Goal: Task Accomplishment & Management: Manage account settings

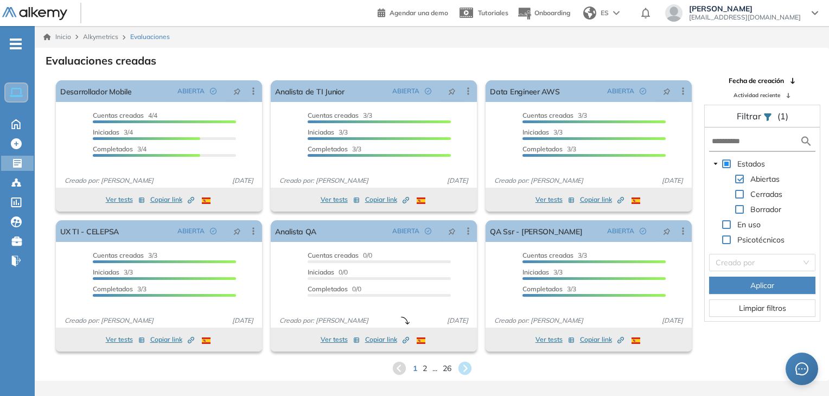
click at [746, 133] on form at bounding box center [762, 142] width 106 height 20
click at [719, 148] on form at bounding box center [762, 142] width 106 height 20
click at [733, 142] on input "text" at bounding box center [756, 141] width 88 height 11
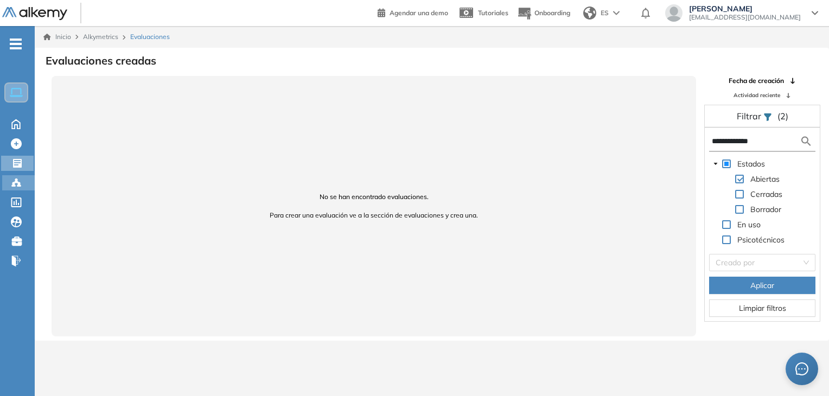
type input "**********"
click at [28, 176] on div "Candidatos Candidatos" at bounding box center [18, 182] width 33 height 15
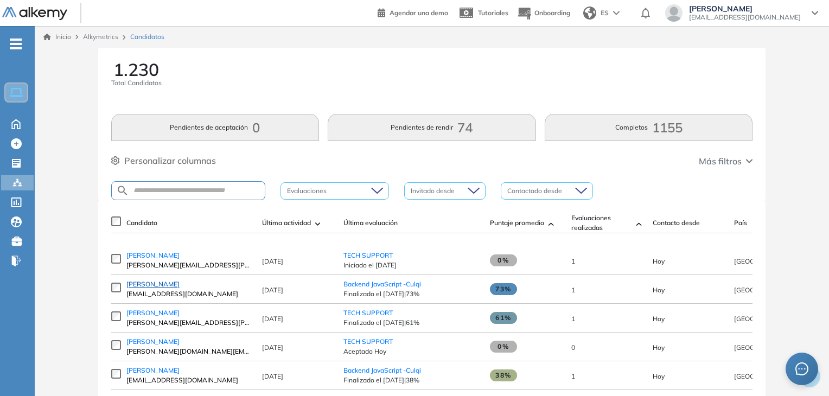
click at [152, 286] on span "[PERSON_NAME]" at bounding box center [152, 284] width 53 height 8
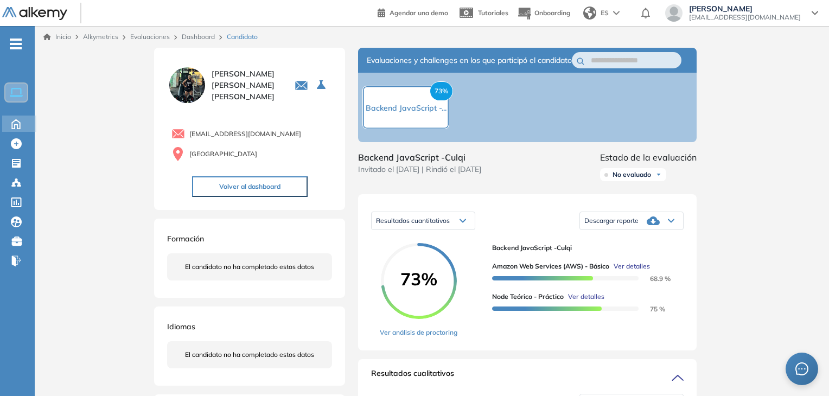
click at [21, 119] on icon at bounding box center [16, 123] width 19 height 13
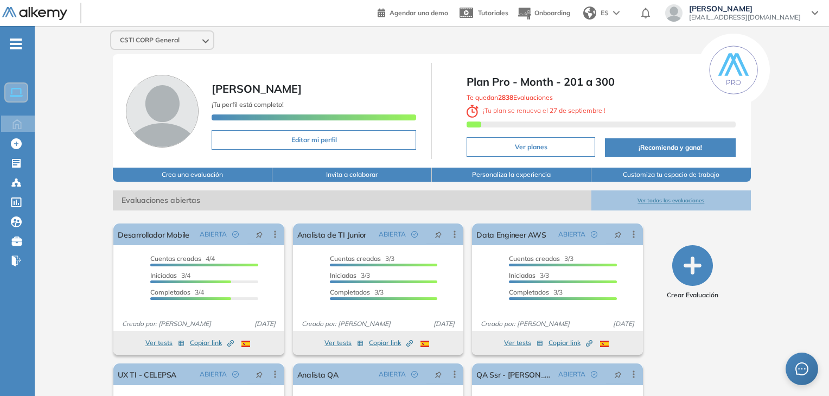
click at [676, 196] on button "Ver todas las evaluaciones" at bounding box center [670, 200] width 159 height 20
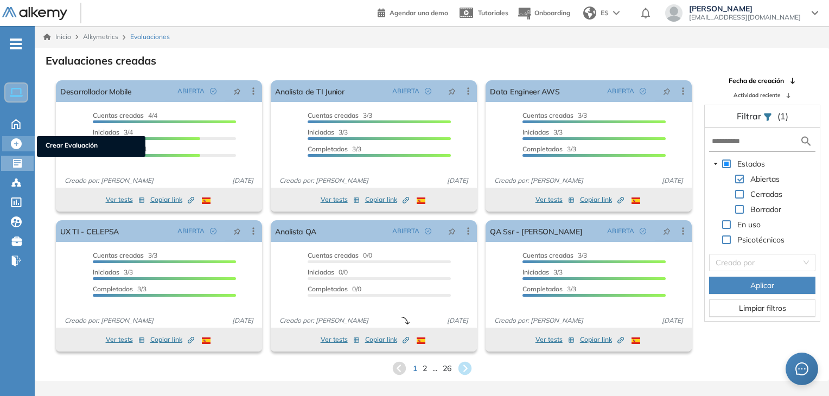
click at [17, 147] on icon at bounding box center [16, 143] width 11 height 11
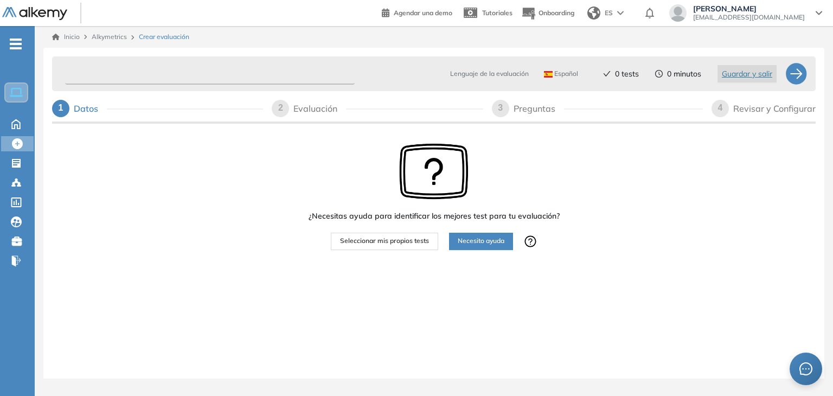
click at [250, 79] on input "text" at bounding box center [210, 73] width 290 height 21
type input "**********"
click at [298, 162] on div "¿Necesitas ayuda para identificar los mejores test para tu evaluación? Seleccio…" at bounding box center [434, 230] width 764 height 209
click at [390, 238] on span "Seleccionar mis propios tests" at bounding box center [384, 241] width 89 height 10
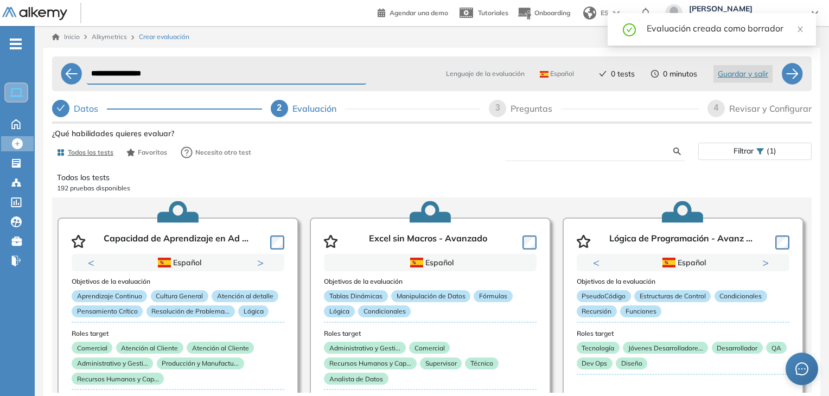
click at [566, 148] on input "text" at bounding box center [593, 151] width 159 height 10
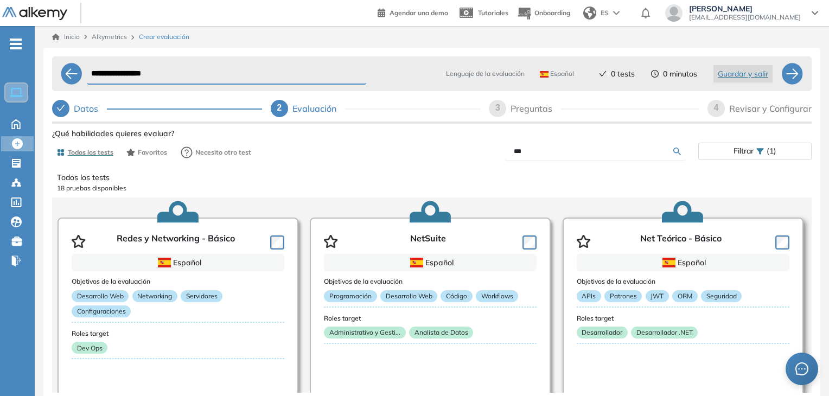
click at [787, 244] on article "Net Teórico - Básico Español Objetivos de la evaluación APIs Patrones JWT ORM S…" at bounding box center [683, 326] width 241 height 217
click at [771, 233] on div at bounding box center [780, 241] width 18 height 16
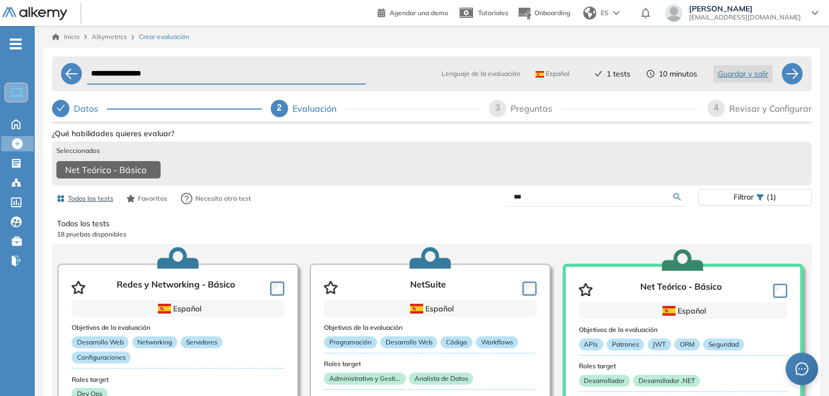
click at [584, 202] on input "***" at bounding box center [593, 197] width 159 height 10
type input "*"
type input "***"
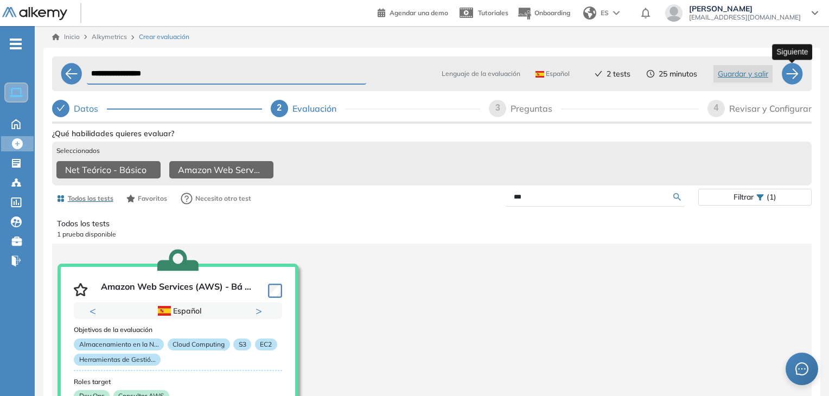
click at [787, 68] on div at bounding box center [792, 74] width 22 height 22
select select "*****"
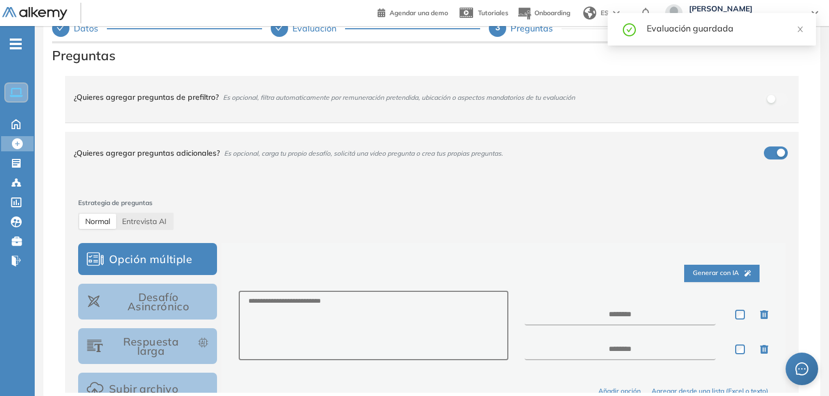
scroll to position [81, 0]
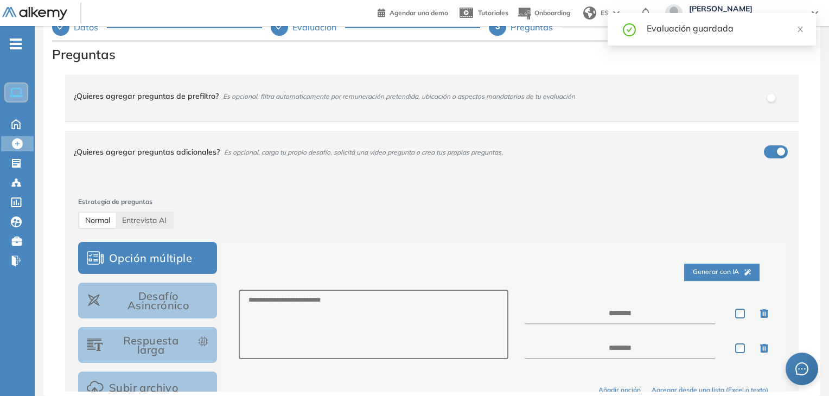
click at [777, 150] on div "button" at bounding box center [781, 152] width 8 height 8
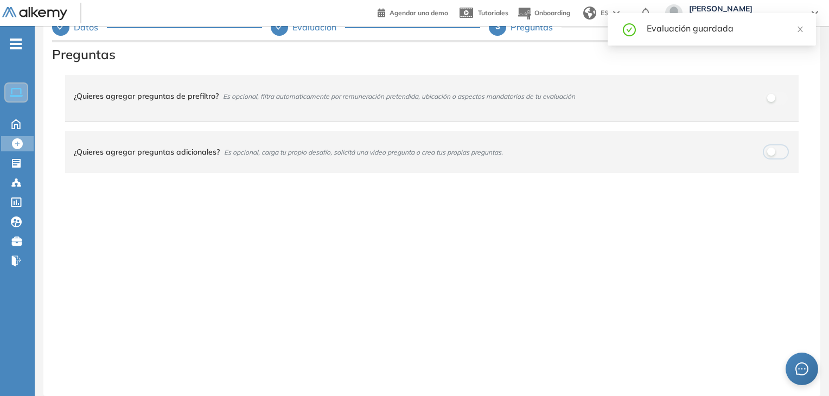
scroll to position [0, 0]
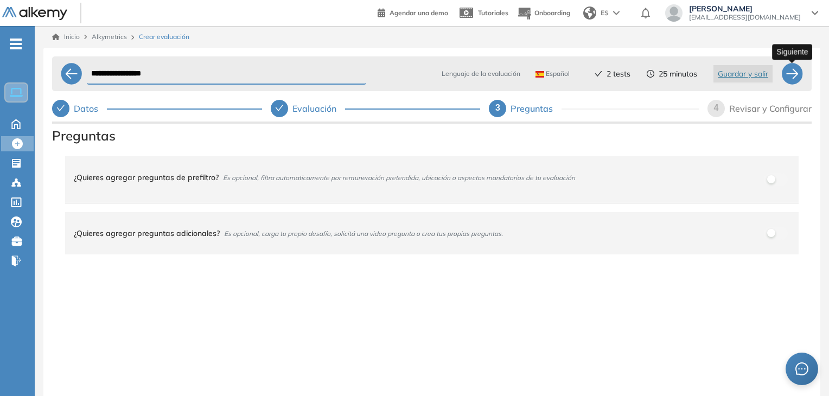
click at [789, 78] on div at bounding box center [792, 74] width 22 height 22
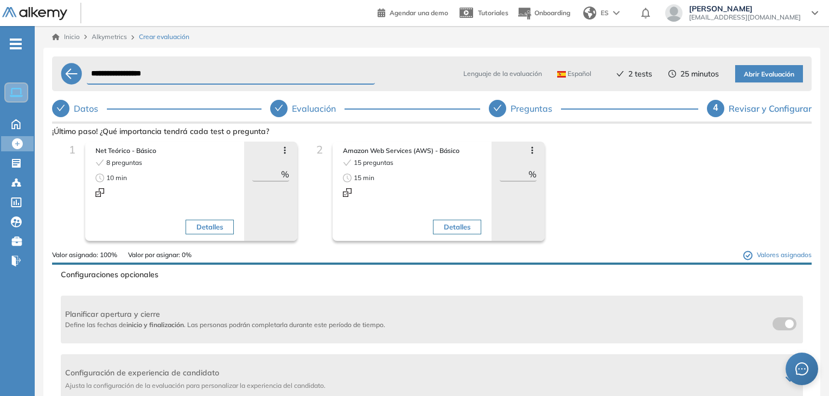
click at [276, 176] on input "**" at bounding box center [266, 174] width 29 height 13
type input "*"
type input "**"
click at [508, 176] on input "**" at bounding box center [514, 174] width 29 height 13
type input "**"
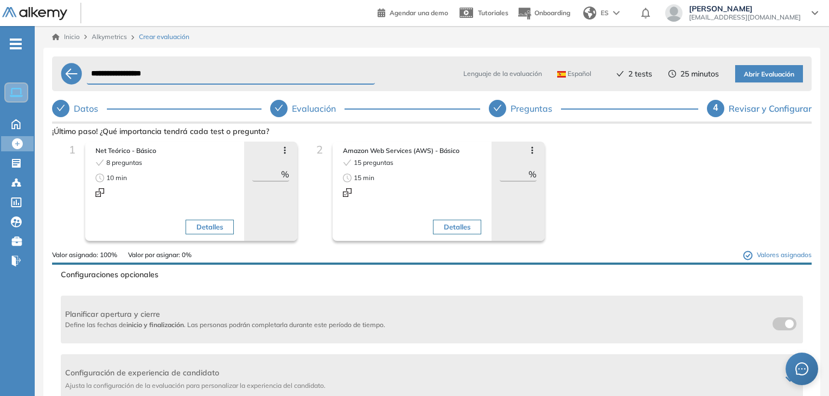
click at [649, 182] on div "1 Net Teórico - Básico 8 preguntas 10 min Detalles Avanzar posición Retroceder …" at bounding box center [432, 196] width 742 height 108
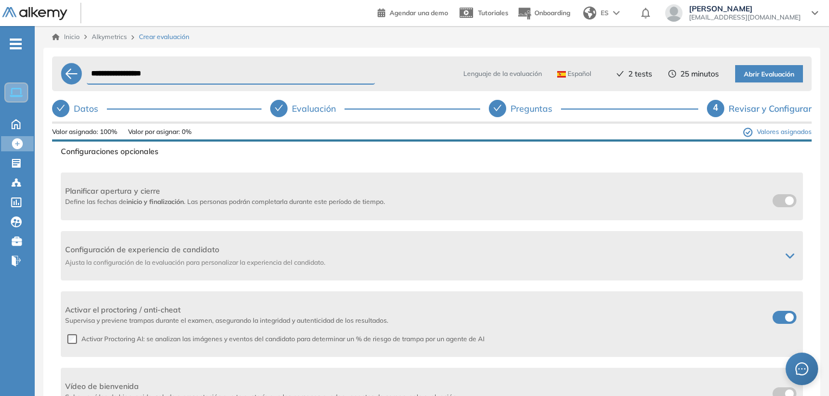
click at [781, 318] on span at bounding box center [777, 315] width 9 height 9
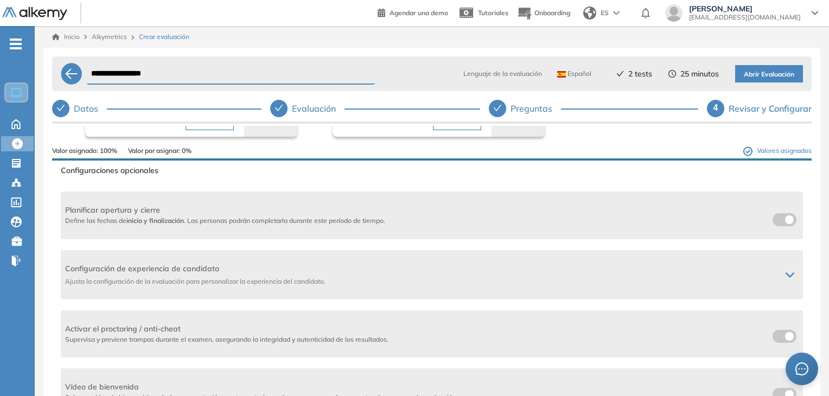
scroll to position [81, 0]
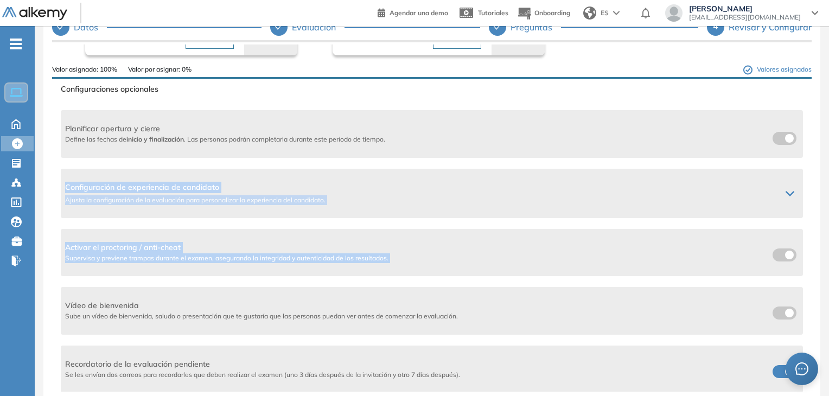
drag, startPoint x: 813, startPoint y: 233, endPoint x: 812, endPoint y: 161, distance: 72.2
click at [812, 161] on div "**********" at bounding box center [431, 191] width 777 height 451
click at [824, 186] on div "**********" at bounding box center [432, 170] width 794 height 451
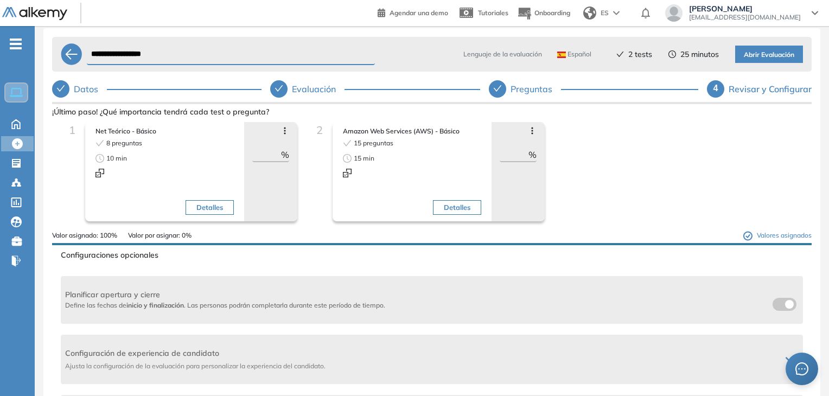
scroll to position [13, 0]
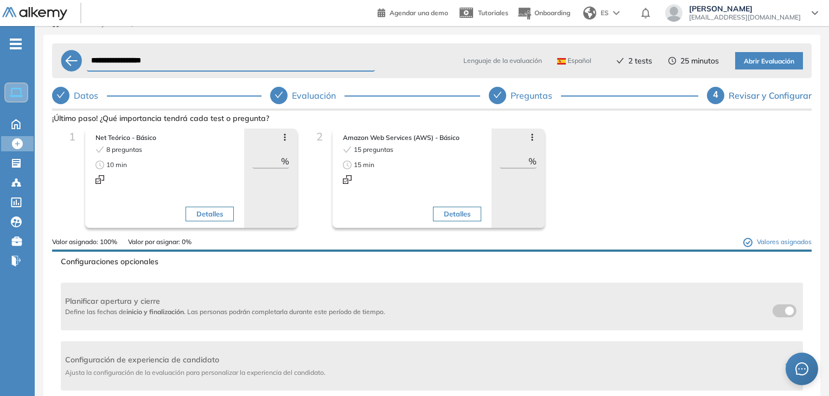
click at [770, 64] on span "Abrir Evaluación" at bounding box center [769, 61] width 50 height 10
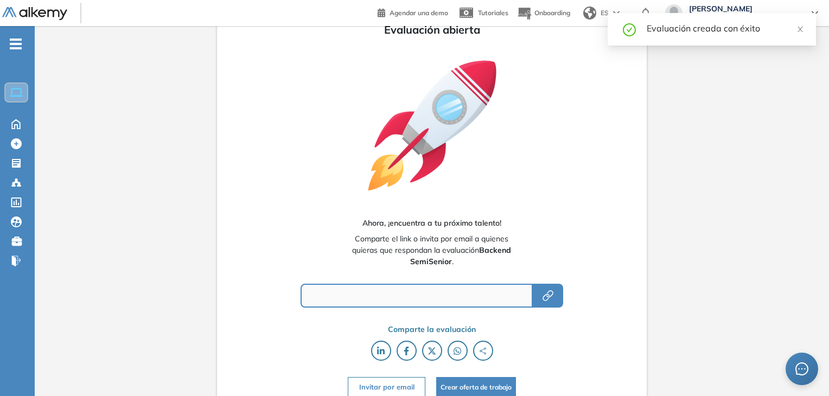
type input "**********"
click at [20, 124] on icon at bounding box center [16, 123] width 19 height 13
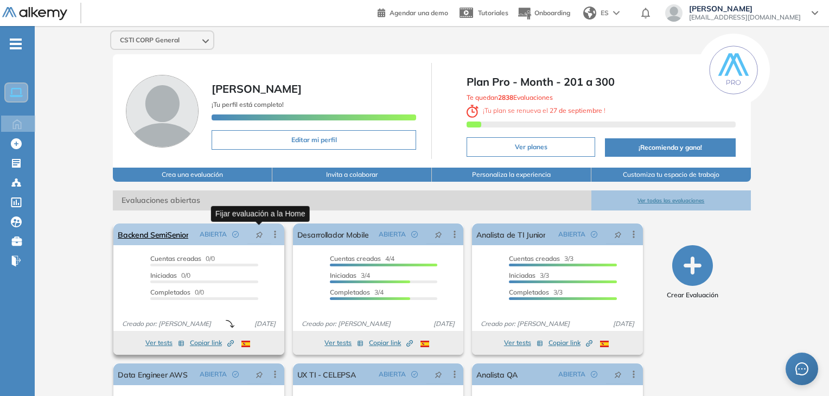
click at [269, 240] on button "button" at bounding box center [259, 234] width 24 height 17
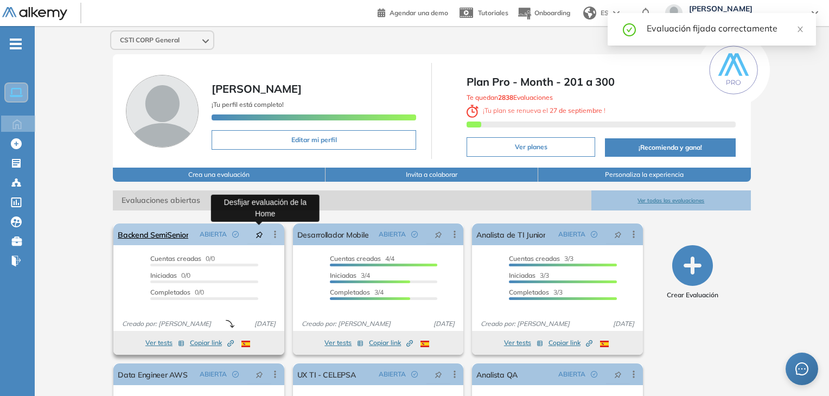
click at [260, 238] on button "button" at bounding box center [259, 234] width 24 height 17
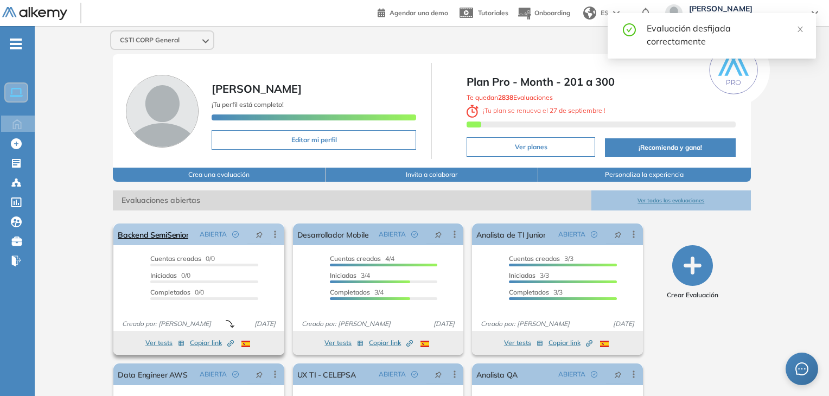
click at [280, 232] on icon at bounding box center [275, 234] width 11 height 11
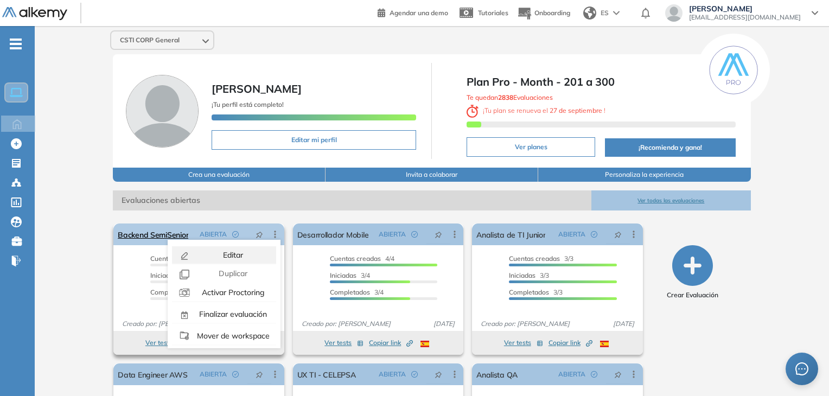
click at [250, 253] on div "Editar" at bounding box center [233, 255] width 80 height 12
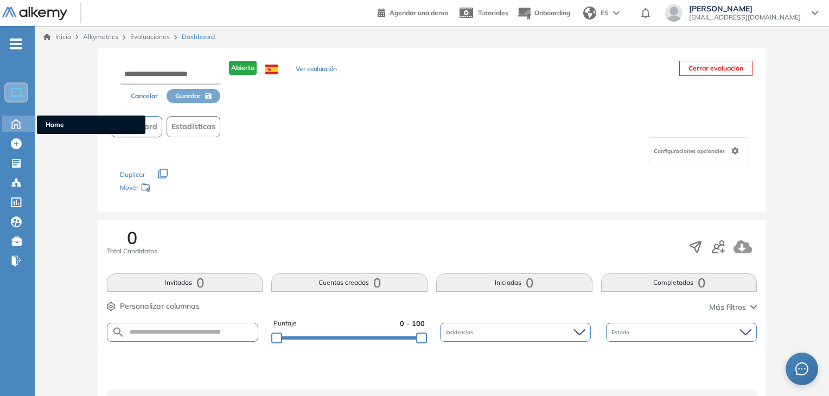
click at [4, 116] on div "Home Home" at bounding box center [19, 124] width 34 height 16
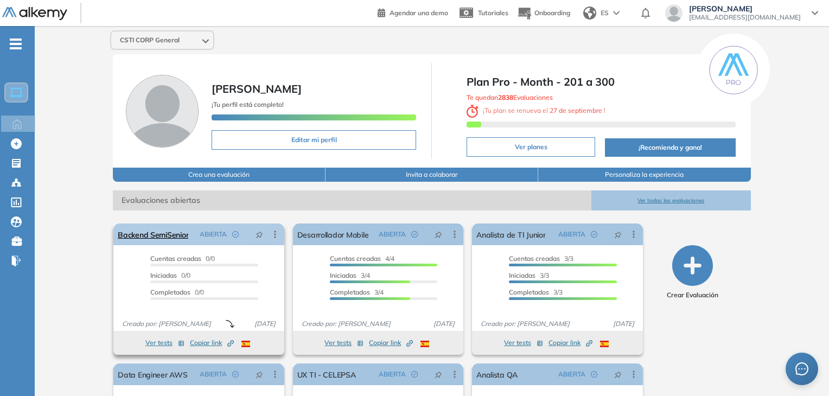
click at [271, 233] on icon at bounding box center [275, 234] width 11 height 11
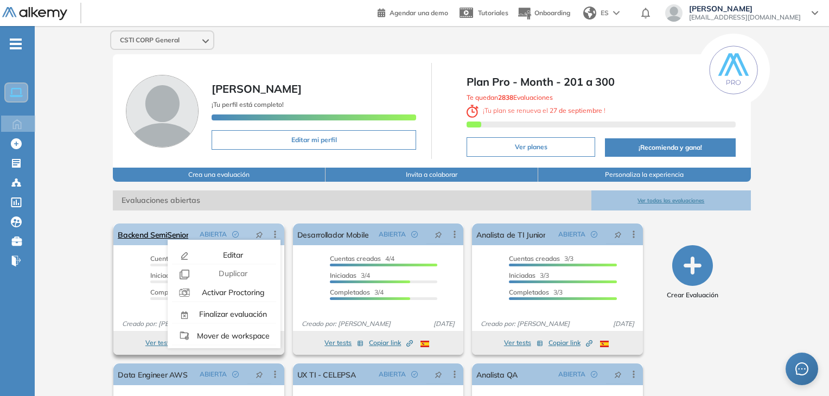
scroll to position [24, 0]
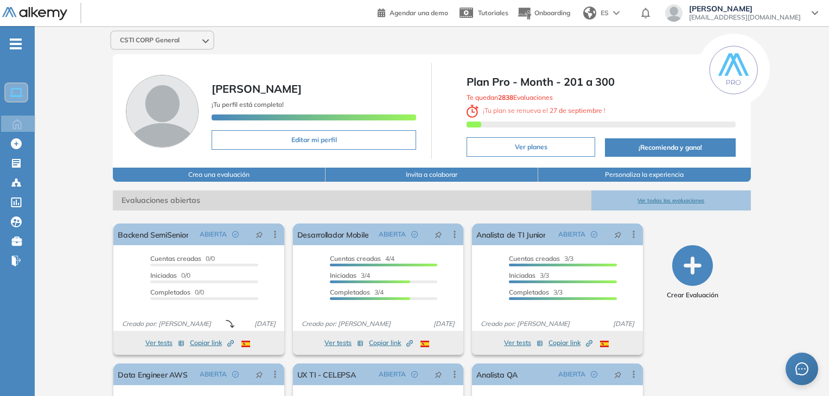
click at [690, 263] on icon "button" at bounding box center [692, 265] width 41 height 41
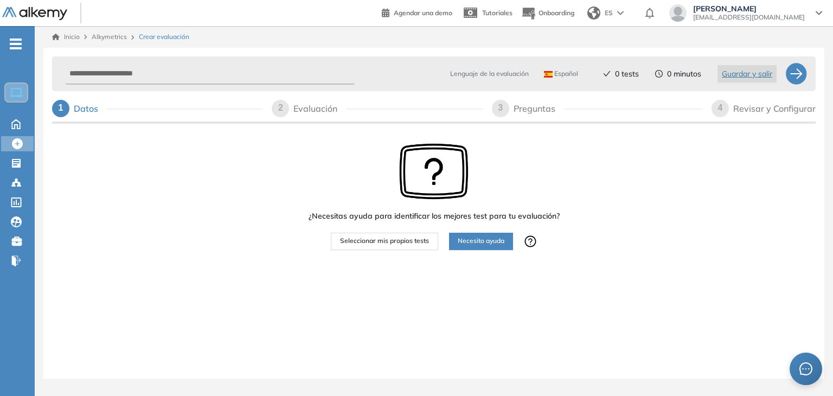
click at [305, 92] on div "Lenguaje de la evaluación Español Español Inglés Portugués 0 tests 0 minutos Gu…" at bounding box center [434, 86] width 764 height 69
click at [283, 72] on input "text" at bounding box center [210, 73] width 290 height 21
type input "**********"
click at [362, 244] on span "Seleccionar mis propios tests" at bounding box center [384, 241] width 89 height 10
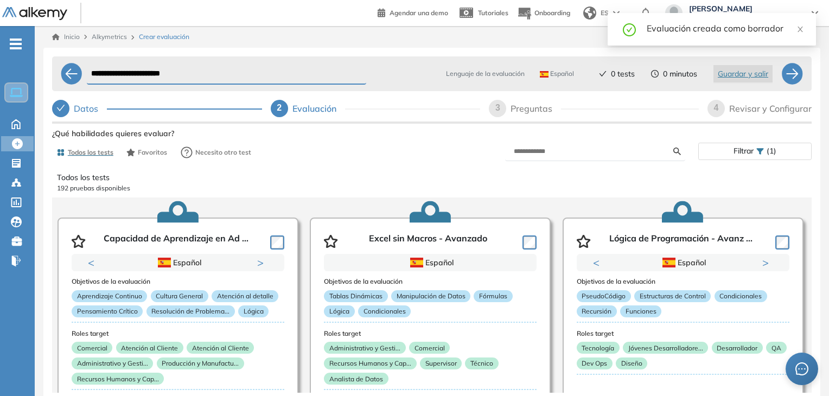
click at [576, 143] on form at bounding box center [595, 151] width 180 height 19
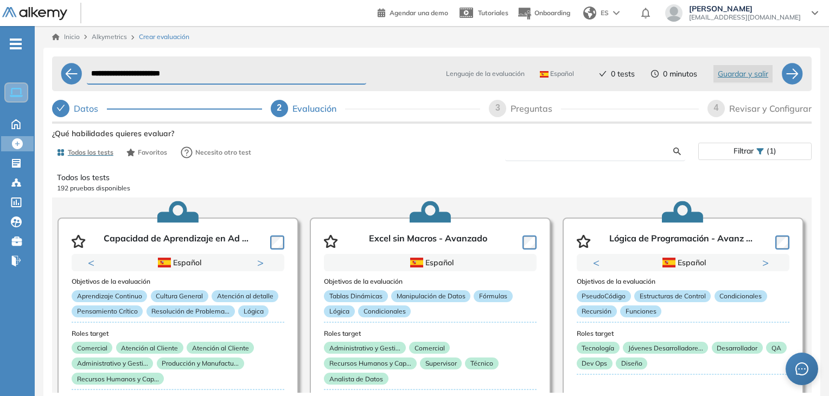
click at [516, 156] on input "text" at bounding box center [593, 151] width 159 height 10
click at [534, 152] on input "***" at bounding box center [593, 151] width 159 height 10
click at [679, 151] on div "Ver preguntas de muestra Demo Experiencia Starter Validado undefined minutos Pr…" at bounding box center [431, 296] width 759 height 341
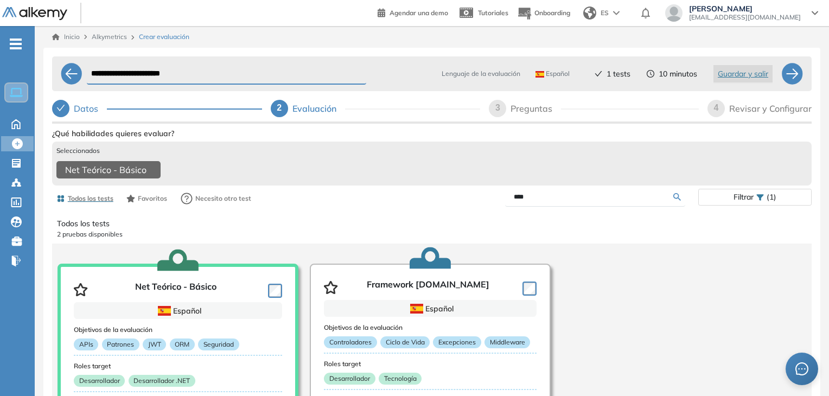
click at [558, 186] on div "Seleccionados Net Teórico - Básico" at bounding box center [431, 164] width 759 height 44
click at [520, 202] on input "***" at bounding box center [593, 197] width 159 height 10
type input "*"
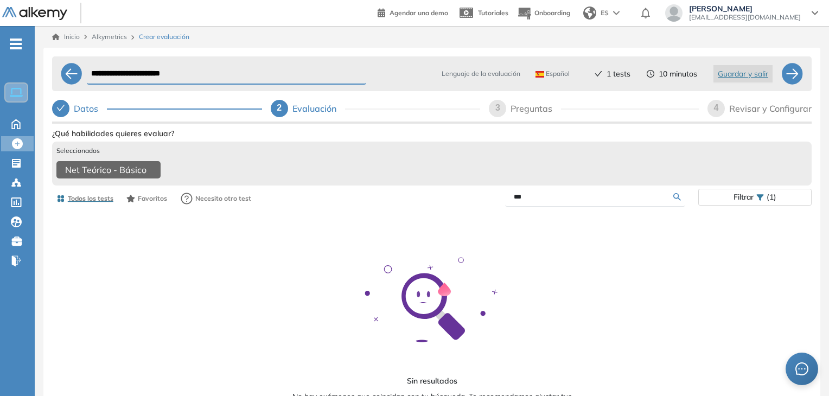
type input "*"
type input "***"
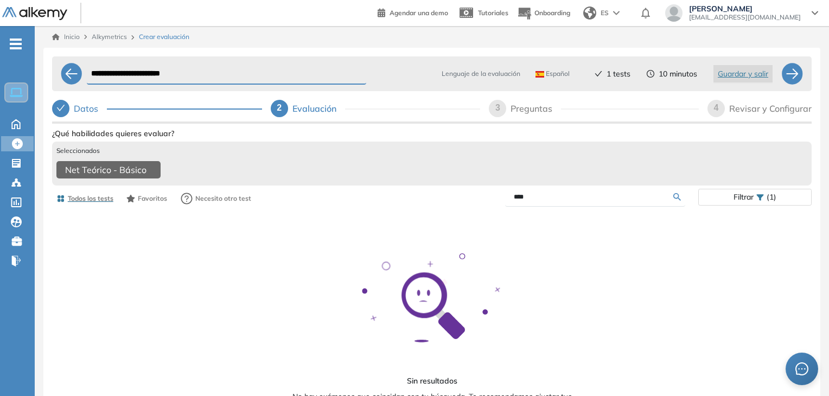
drag, startPoint x: 546, startPoint y: 202, endPoint x: 496, endPoint y: 202, distance: 50.5
click at [496, 202] on div "***" at bounding box center [565, 197] width 266 height 19
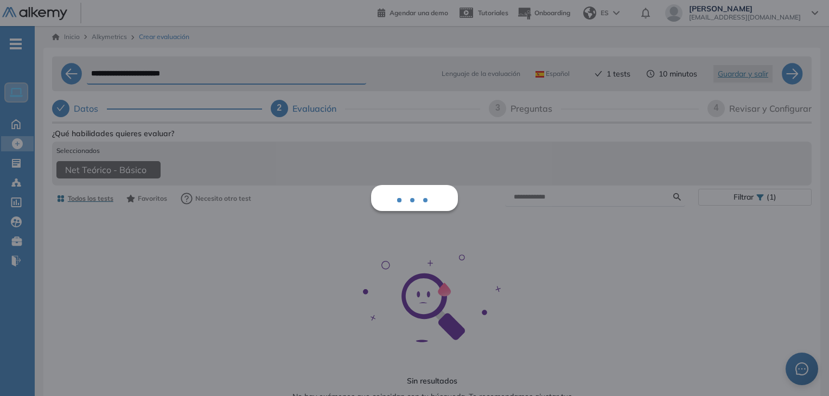
click at [378, 211] on div "Ver preguntas de muestra Demo Experiencia Starter Validado undefined minutos Pr…" at bounding box center [431, 319] width 759 height 387
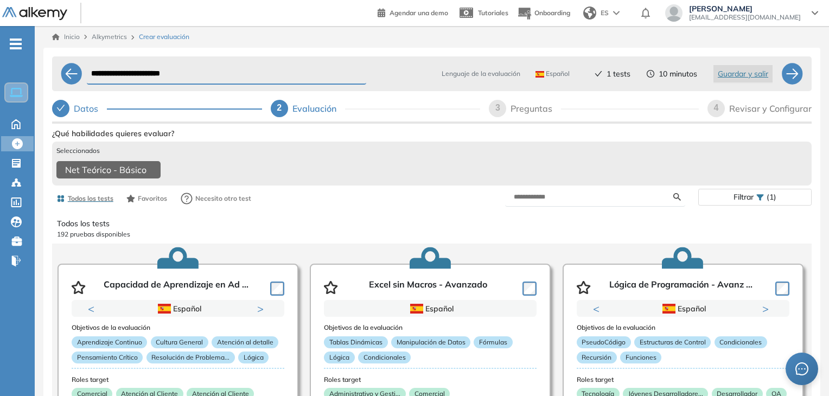
click at [590, 209] on div "Todos los tests Favoritos Necesito otro test Filtrar (1)" at bounding box center [431, 199] width 759 height 22
click at [572, 202] on input "text" at bounding box center [593, 197] width 159 height 10
type input "***"
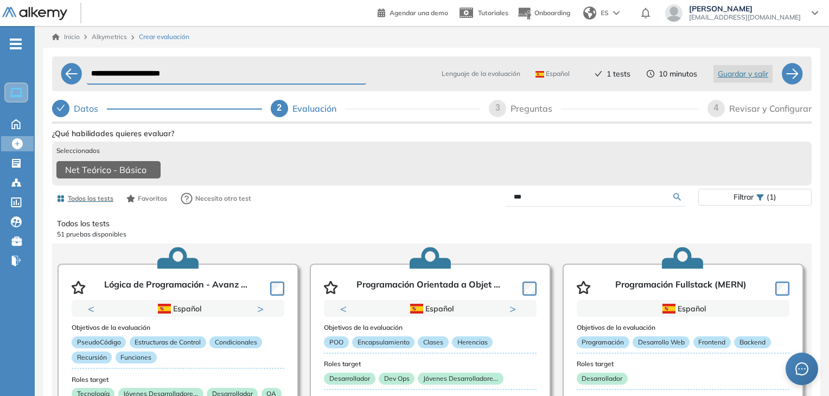
scroll to position [56, 0]
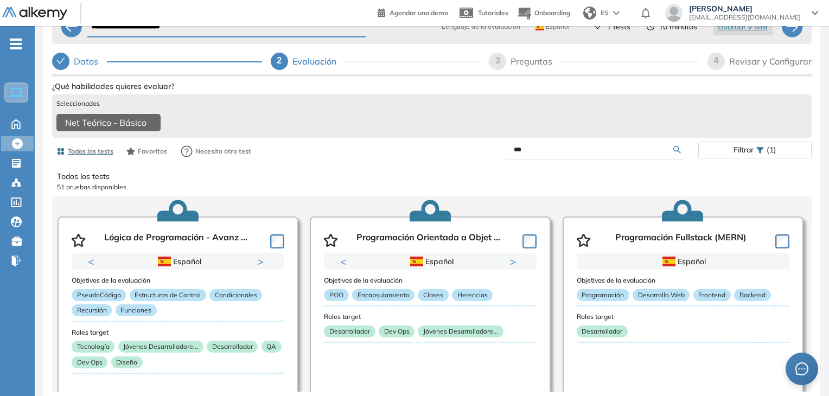
click at [817, 272] on div "**********" at bounding box center [431, 209] width 777 height 417
drag, startPoint x: 537, startPoint y: 148, endPoint x: 485, endPoint y: 144, distance: 52.2
click at [485, 144] on div "***" at bounding box center [565, 150] width 266 height 19
type input "***"
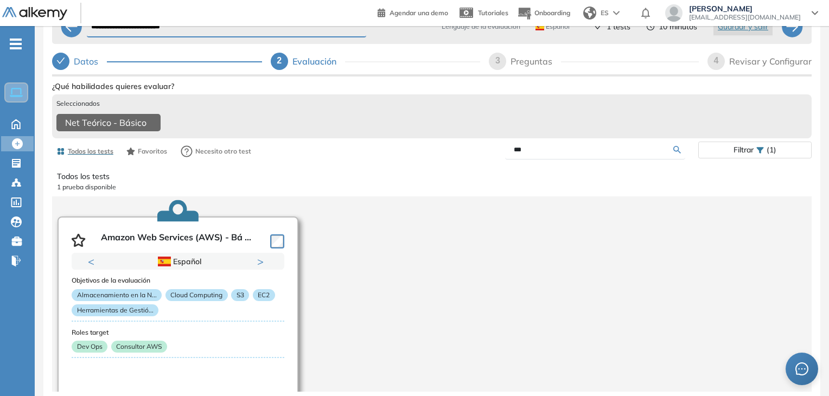
click at [288, 237] on article "Amazon Web Services (AWS) - Bá ... Previous Inglés Español Portugués Inglés Esp…" at bounding box center [178, 324] width 241 height 217
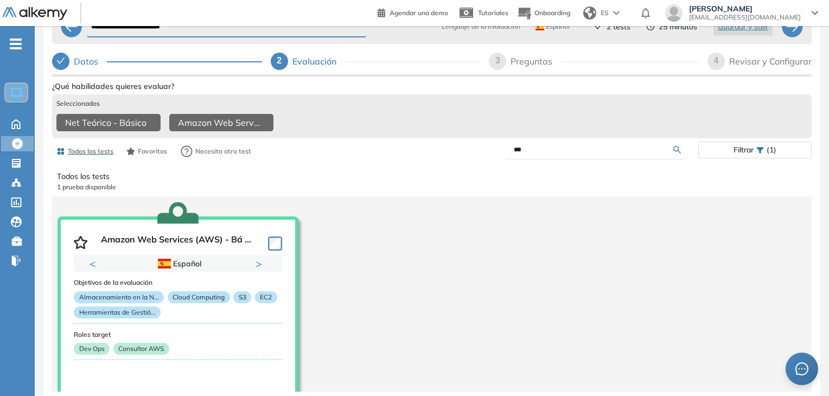
drag, startPoint x: 577, startPoint y: 149, endPoint x: 481, endPoint y: 151, distance: 96.6
click at [481, 151] on div "***" at bounding box center [565, 150] width 266 height 19
type input "**********"
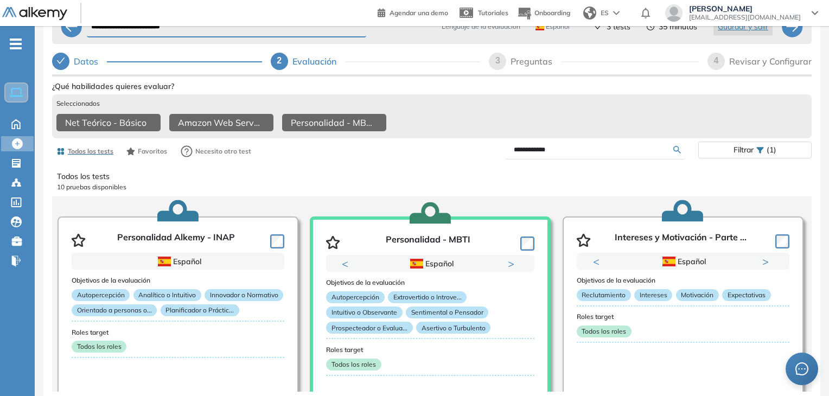
click at [638, 167] on div "Todos los tests 10 pruebas disponibles" at bounding box center [432, 182] width 750 height 30
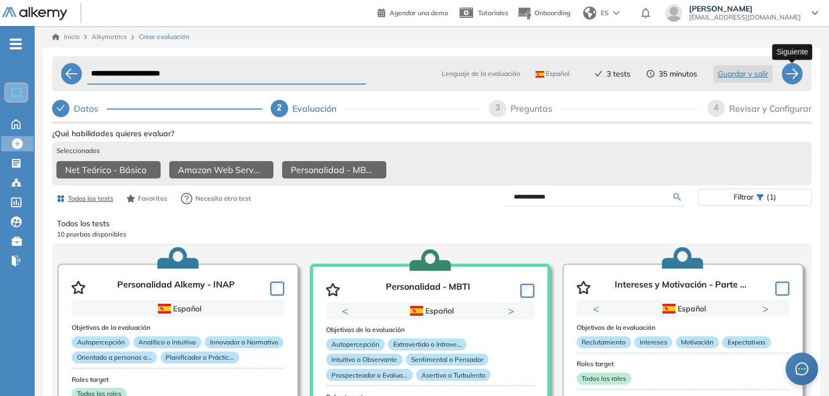
click at [792, 70] on div at bounding box center [792, 74] width 22 height 22
select select "*****"
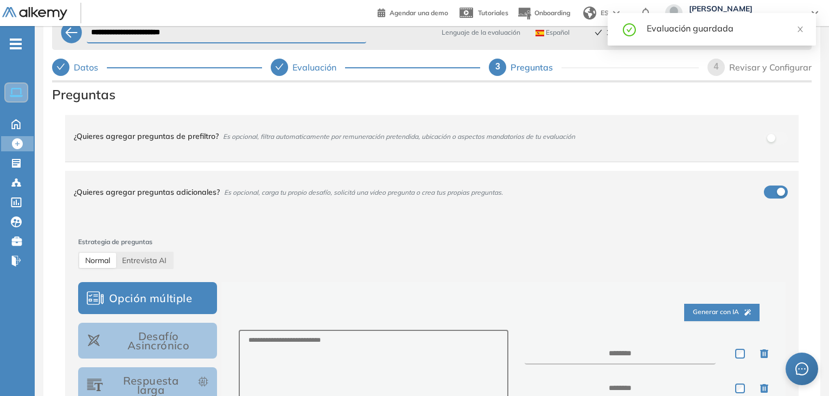
scroll to position [35, 0]
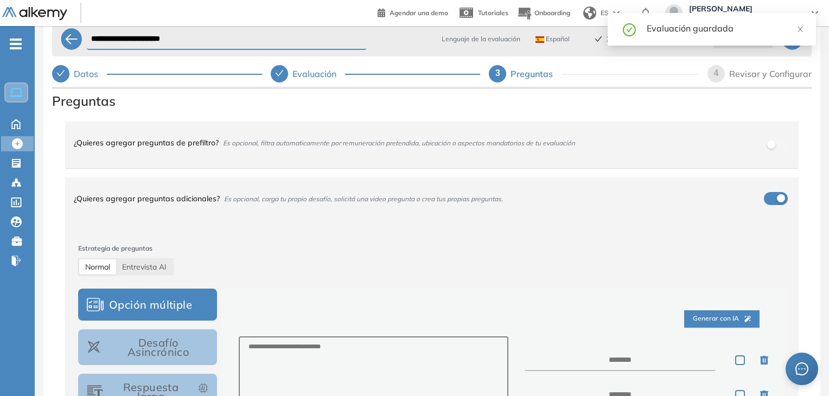
click at [774, 204] on button "button" at bounding box center [776, 198] width 24 height 13
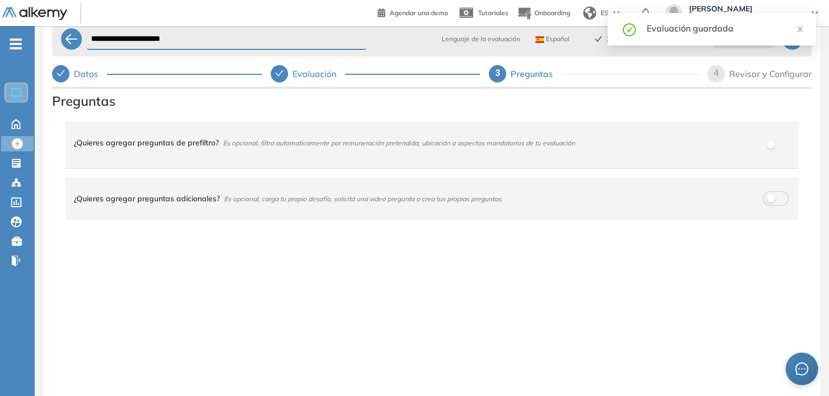
scroll to position [0, 0]
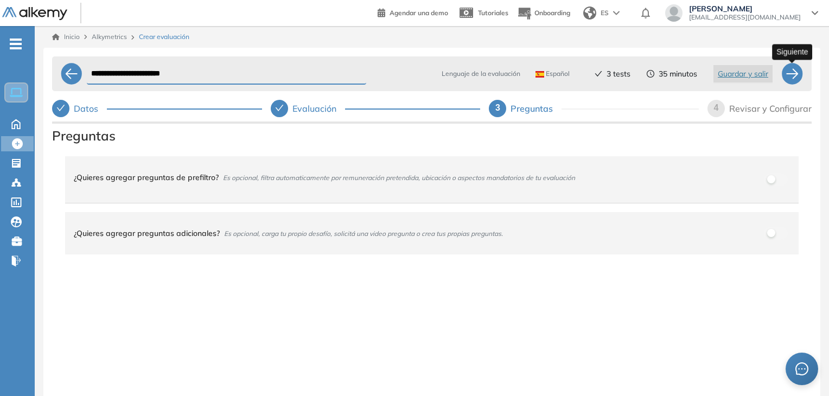
click at [793, 72] on div at bounding box center [792, 74] width 22 height 22
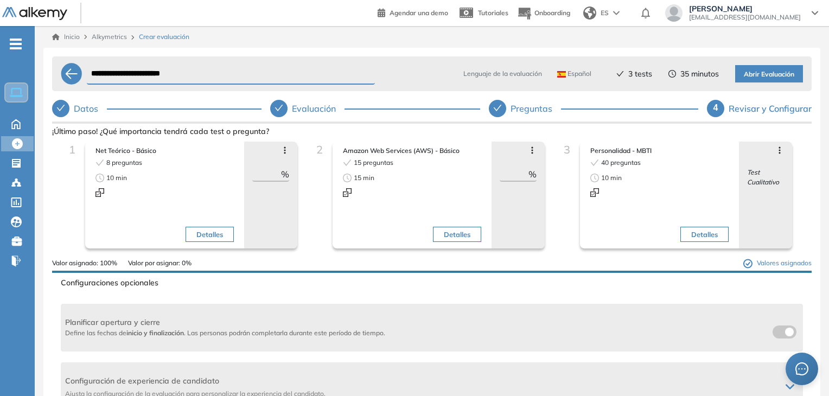
click at [266, 175] on input "**" at bounding box center [266, 174] width 29 height 13
type input "**"
click at [516, 180] on input "**" at bounding box center [514, 174] width 29 height 13
type input "**"
click at [550, 202] on div "2 Amazon Web Services (AWS) - Básico 15 preguntas 15 min Detalles Avanzar posic…" at bounding box center [431, 200] width 247 height 117
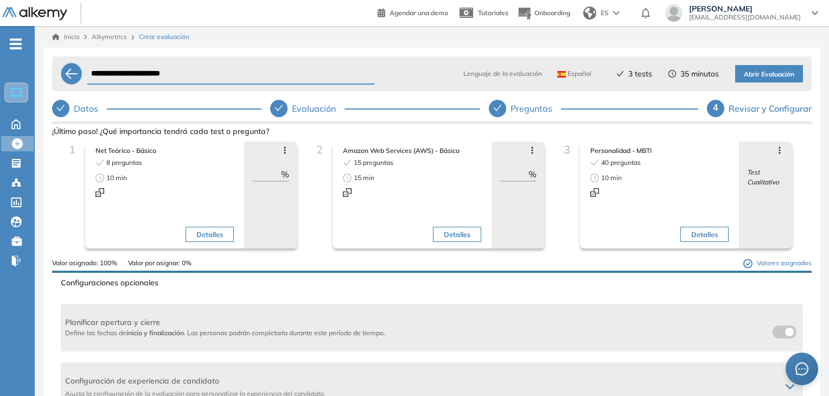
scroll to position [131, 0]
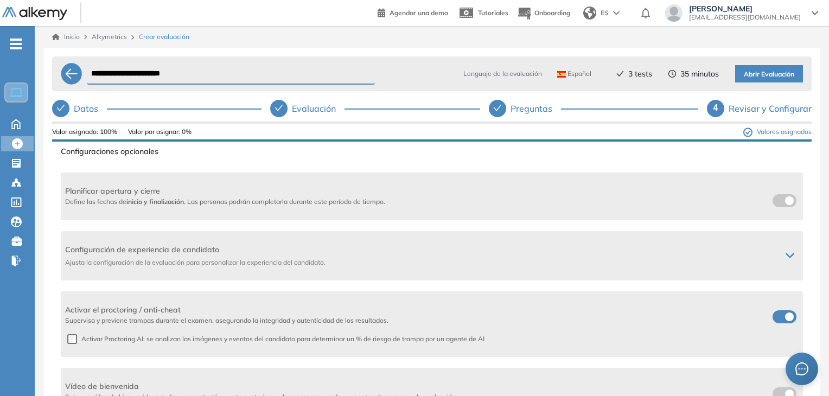
click at [773, 322] on label at bounding box center [785, 316] width 24 height 13
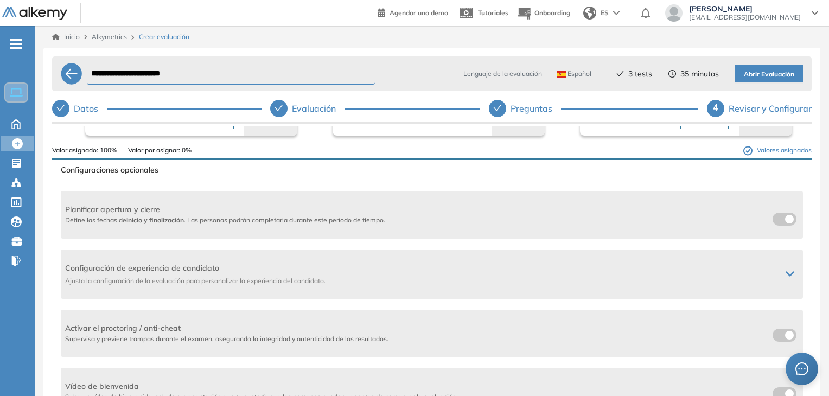
scroll to position [81, 0]
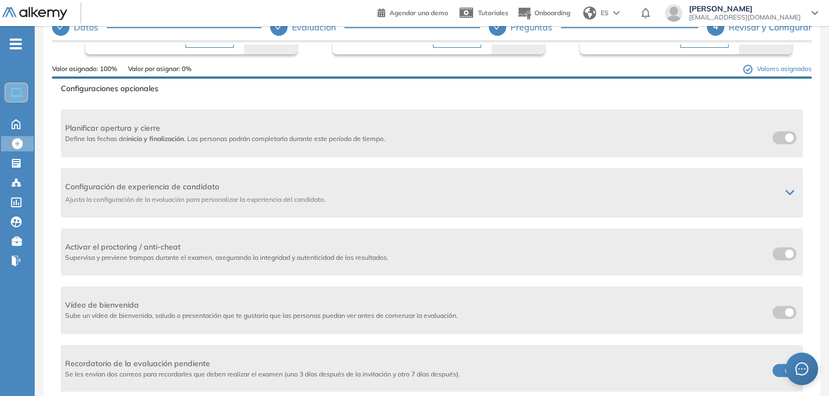
click at [776, 372] on span at bounding box center [777, 368] width 9 height 9
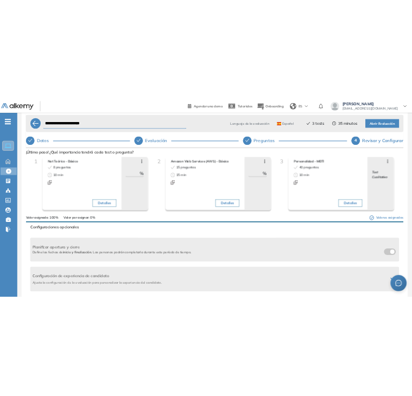
scroll to position [0, 0]
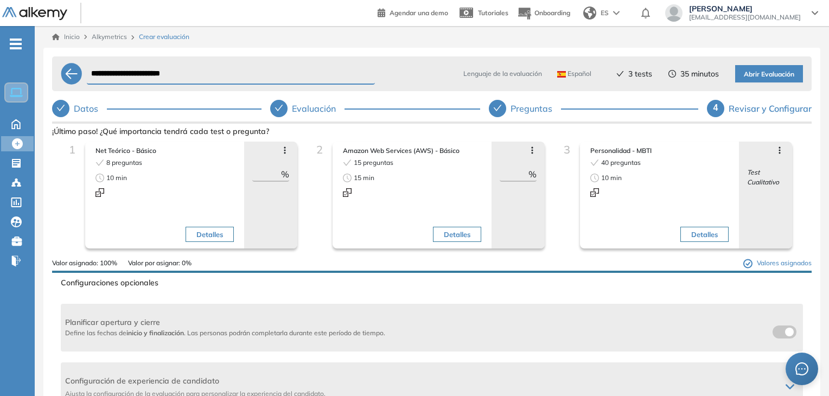
click at [751, 75] on span "Abrir Evaluación" at bounding box center [769, 74] width 50 height 10
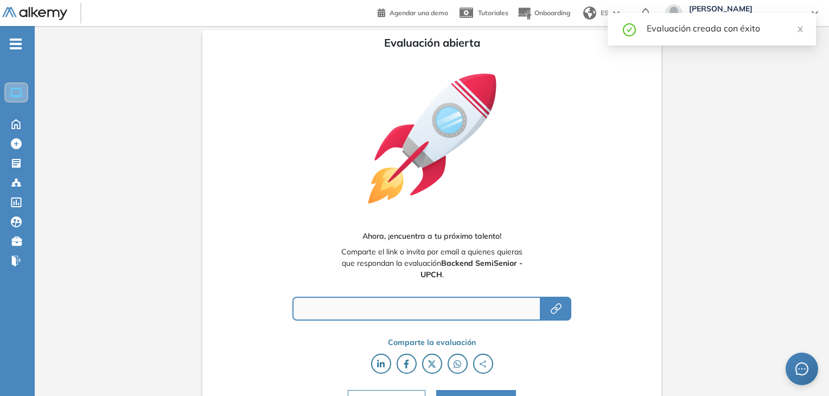
type input "**********"
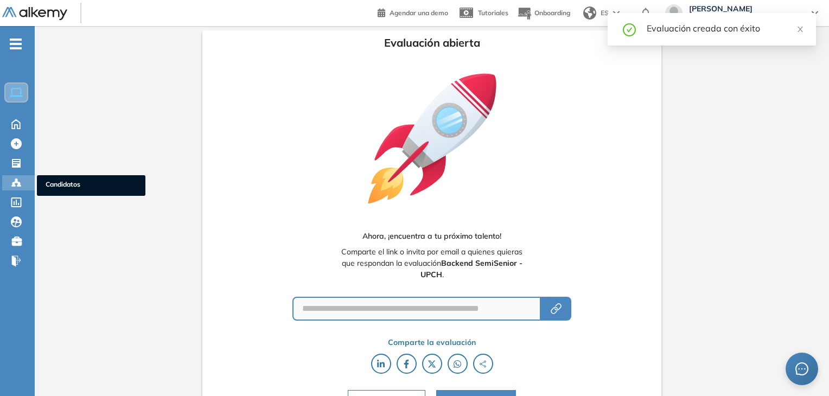
click at [15, 181] on icon at bounding box center [16, 182] width 3 height 2
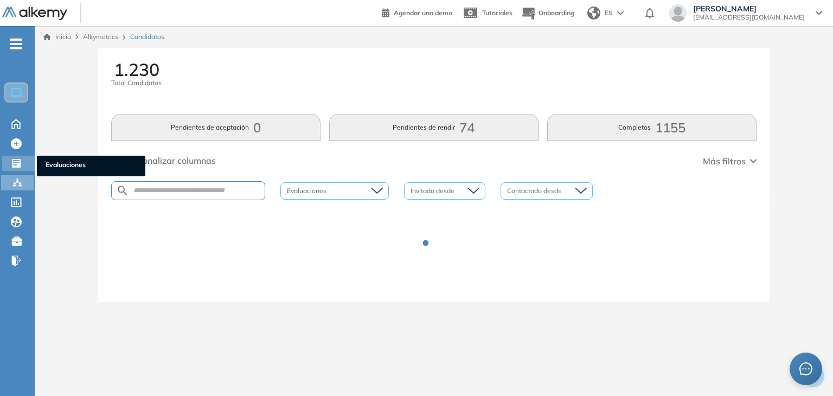
click at [22, 161] on div at bounding box center [17, 162] width 13 height 13
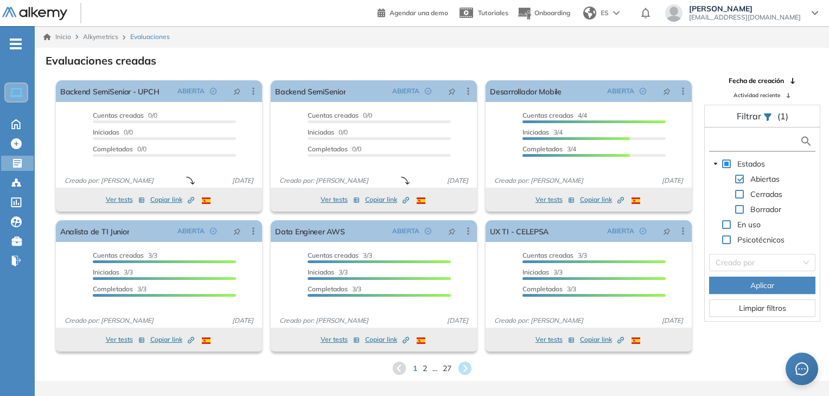
click at [726, 137] on input "text" at bounding box center [756, 141] width 88 height 11
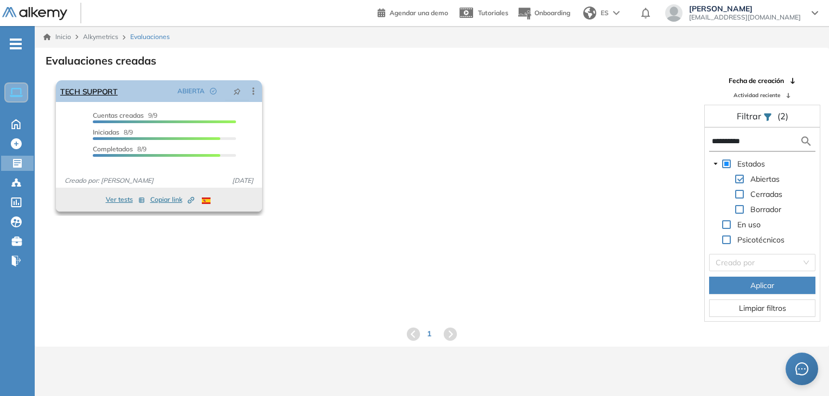
type input "**********"
click at [111, 97] on link "TECH SUPPORT" at bounding box center [89, 91] width 58 height 22
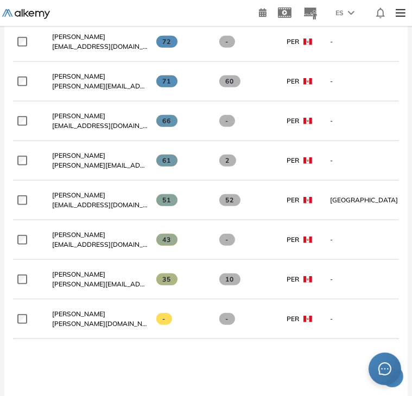
scroll to position [427, 0]
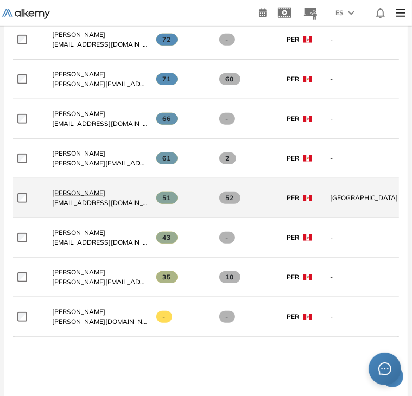
click at [80, 193] on span "[PERSON_NAME]" at bounding box center [78, 193] width 53 height 8
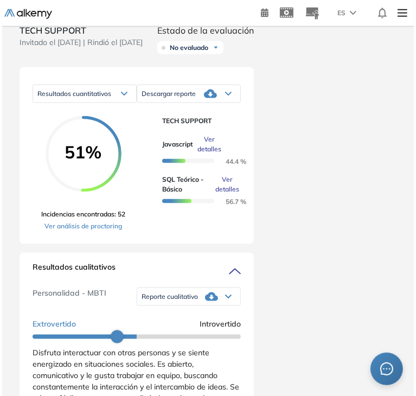
scroll to position [714, 0]
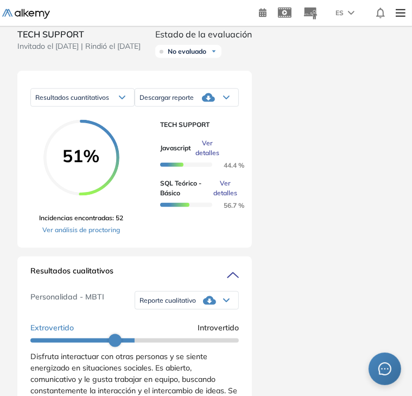
click at [203, 158] on span "Ver detalles" at bounding box center [207, 148] width 24 height 20
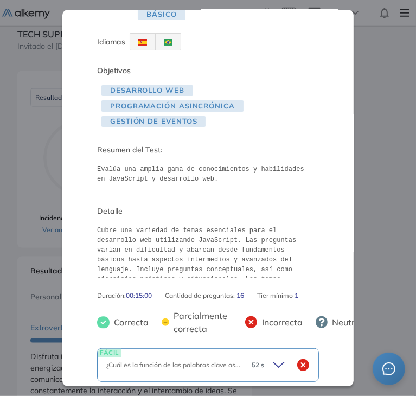
scroll to position [0, 0]
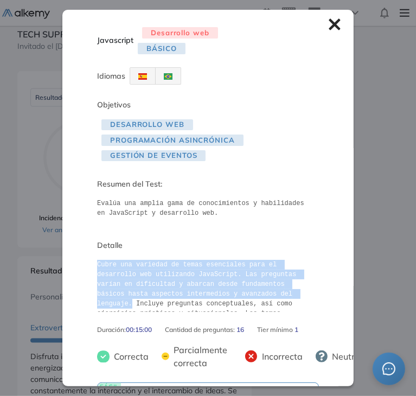
drag, startPoint x: 97, startPoint y: 267, endPoint x: 259, endPoint y: 296, distance: 165.3
click at [259, 296] on pre "Cubre una variedad de temas esenciales para el desarrollo web utilizando JavaSc…" at bounding box center [208, 286] width 222 height 52
copy pre "Cubre una variedad de temas esenciales para el desarrollo web utilizando JavaSc…"
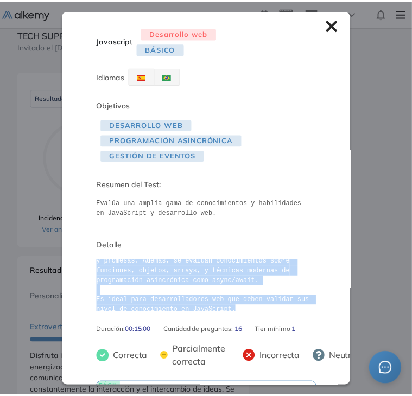
scroll to position [85, 0]
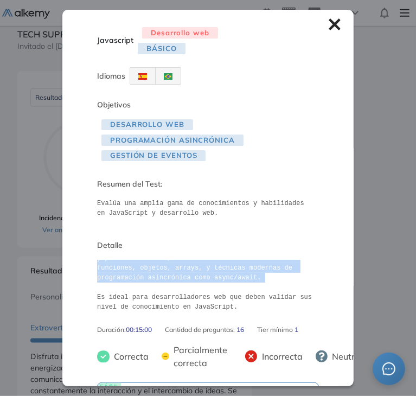
drag, startPoint x: 265, startPoint y: 267, endPoint x: 266, endPoint y: 285, distance: 17.4
click at [266, 285] on pre "Cubre una variedad de temas esenciales para el desarrollo web utilizando JavaSc…" at bounding box center [208, 286] width 222 height 52
copy pre "Incluye preguntas conceptuales, así como ejercicios prácticos y situacionales. …"
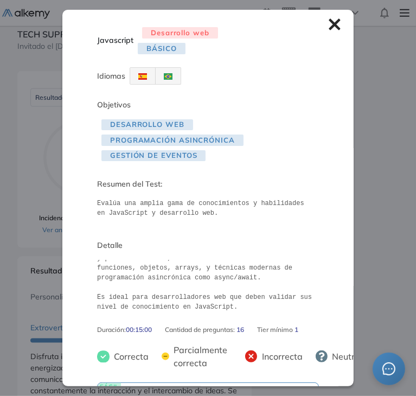
click at [329, 28] on icon at bounding box center [334, 24] width 11 height 11
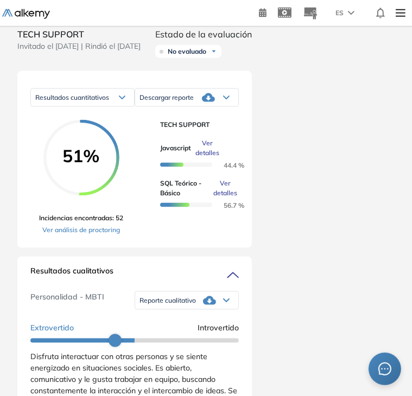
click at [226, 198] on span "Ver detalles" at bounding box center [225, 188] width 24 height 20
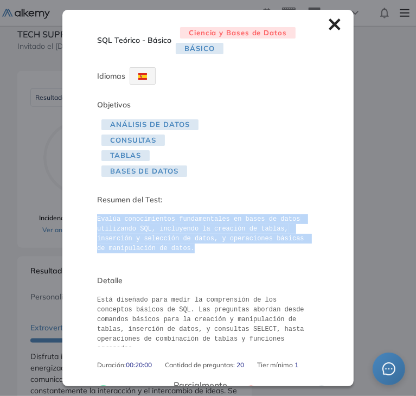
drag, startPoint x: 97, startPoint y: 219, endPoint x: 187, endPoint y: 245, distance: 93.7
click at [187, 245] on pre "Evalúa conocimientos fundamentales en bases de datos utilizando SQL, incluyendo…" at bounding box center [208, 233] width 222 height 39
copy pre "Evalúa conocimientos fundamentales en bases de datos utilizando SQL, incluyendo…"
click at [329, 22] on icon at bounding box center [334, 24] width 11 height 11
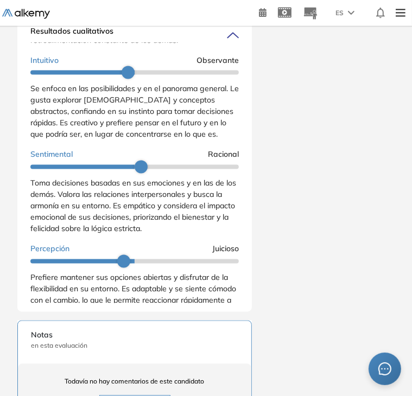
scroll to position [136, 0]
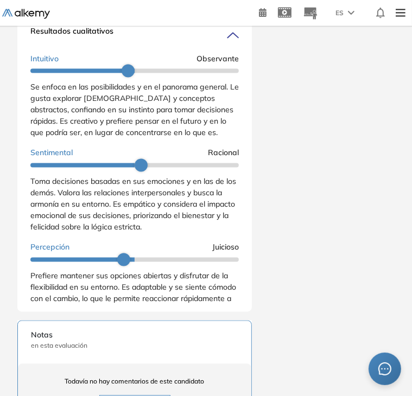
click at [30, 198] on span "Toma decisiones basadas en sus emociones y en las de los demás. Valora las rela…" at bounding box center [133, 204] width 206 height 55
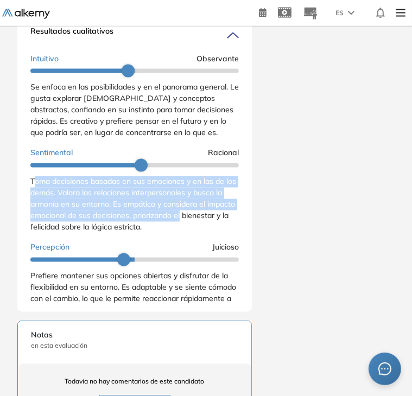
drag, startPoint x: 33, startPoint y: 197, endPoint x: 214, endPoint y: 239, distance: 186.5
click at [214, 233] on div "Toma decisiones basadas en sus emociones y en las de los demás. Valora las rela…" at bounding box center [134, 204] width 208 height 57
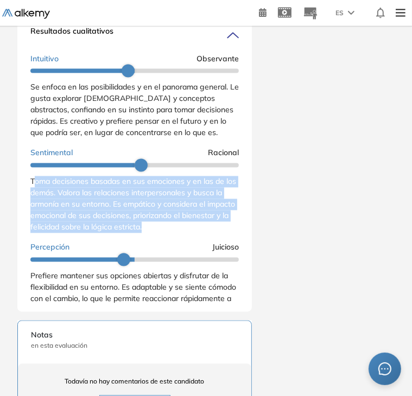
click at [197, 233] on div "Toma decisiones basadas en sus emociones y en las de los demás. Valora las rela…" at bounding box center [134, 204] width 208 height 57
drag, startPoint x: 197, startPoint y: 246, endPoint x: 28, endPoint y: 199, distance: 175.6
click at [28, 199] on div "Resultados cualitativos Personalidad - MBTI Reporte cualitativo Reporte con Afi…" at bounding box center [134, 164] width 234 height 295
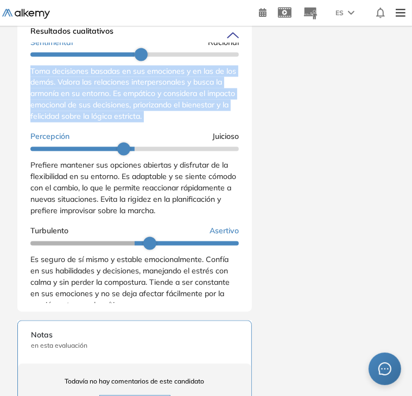
scroll to position [258, 0]
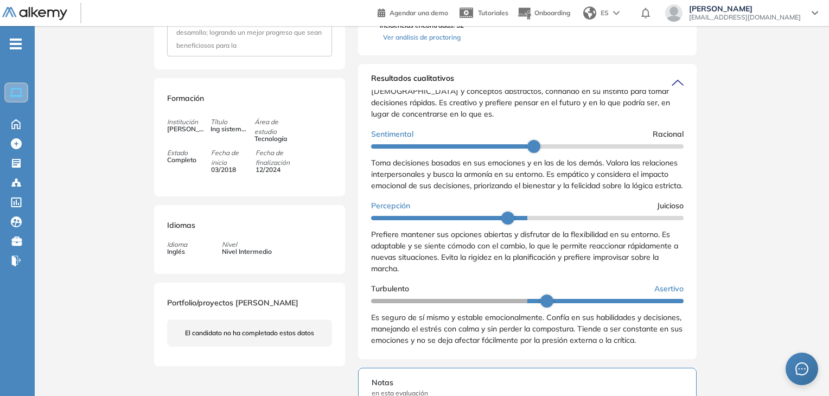
scroll to position [0, 0]
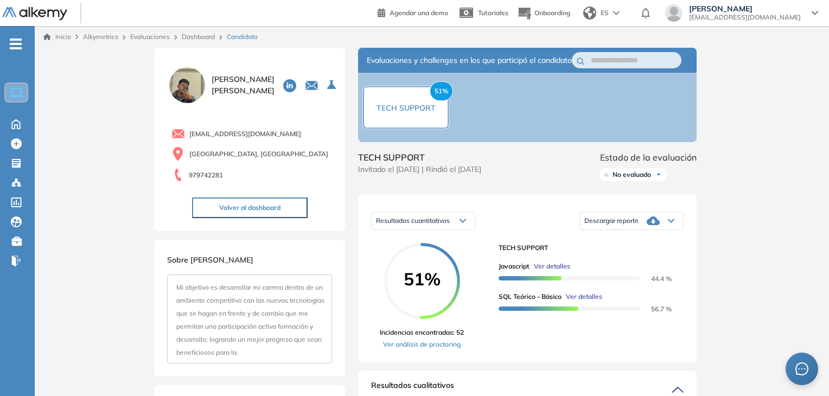
click at [296, 205] on button "Volver al dashboard" at bounding box center [250, 207] width 116 height 21
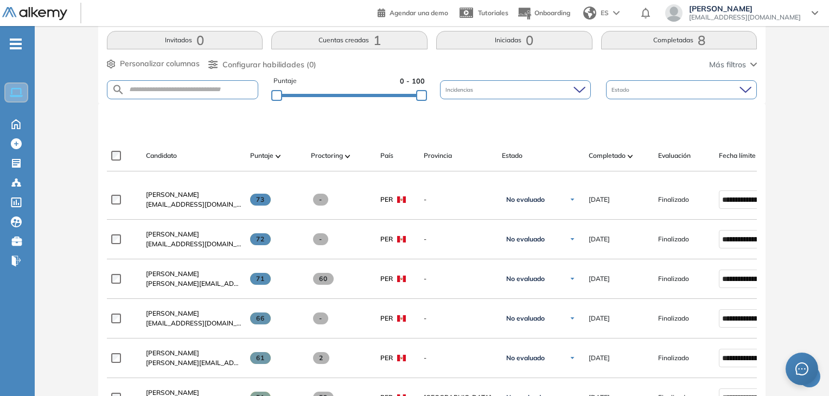
scroll to position [228, 0]
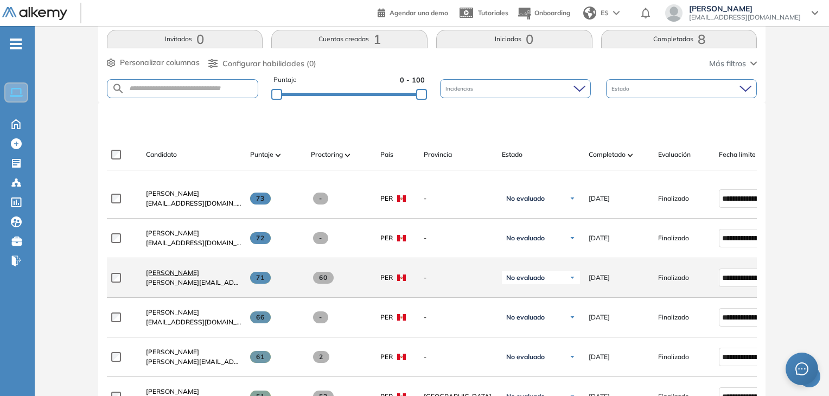
click at [178, 274] on span "[PERSON_NAME]" at bounding box center [172, 273] width 53 height 8
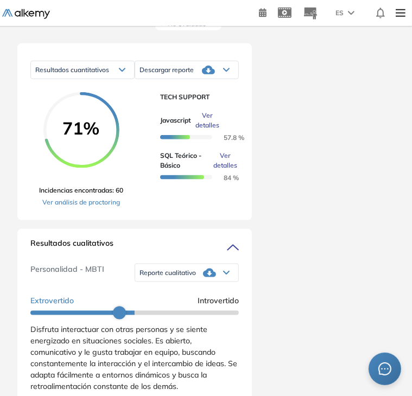
scroll to position [608, 0]
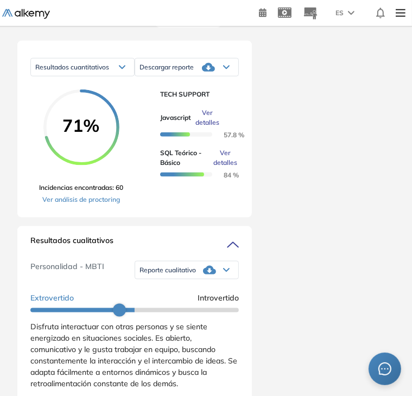
click at [411, 190] on div "Duración : 00:00:00 Cantidad de preguntas: Correcta Parcialmente correcta Incor…" at bounding box center [206, 147] width 412 height 1414
drag, startPoint x: 411, startPoint y: 190, endPoint x: 410, endPoint y: 242, distance: 52.6
click at [410, 242] on div "Duración : 00:00:00 Cantidad de preguntas: Correcta Parcialmente correcta Incor…" at bounding box center [206, 147] width 412 height 1414
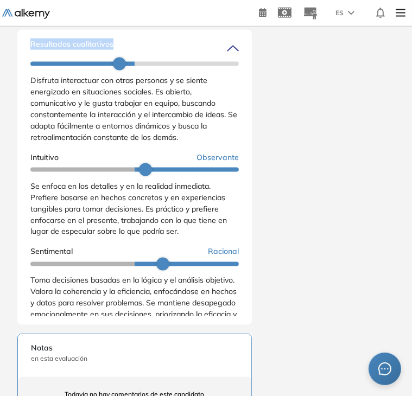
scroll to position [53, 0]
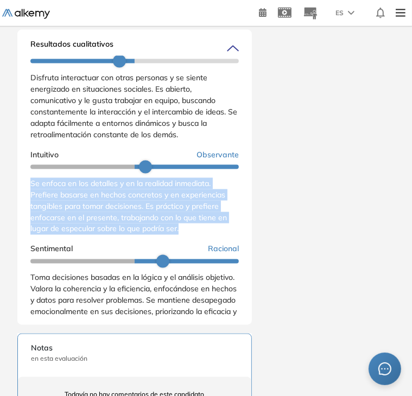
drag, startPoint x: 32, startPoint y: 200, endPoint x: 214, endPoint y: 248, distance: 188.0
click at [214, 235] on div "Se enfoca en los detalles y en la realidad inmediata. Prefiere basarse en hecho…" at bounding box center [134, 206] width 208 height 57
copy span "Se enfoca en los detalles y en la realidad inmediata. Prefiere basarse en hecho…"
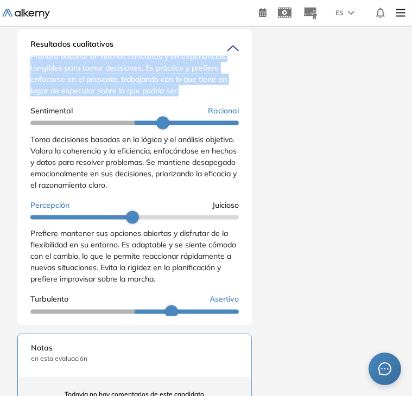
scroll to position [194, 0]
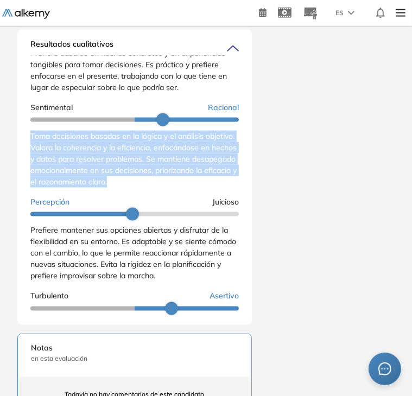
drag, startPoint x: 30, startPoint y: 155, endPoint x: 204, endPoint y: 201, distance: 179.8
click at [204, 188] on div "Toma decisiones basadas en la lógica y el análisis objetivo. Valora la coherenc…" at bounding box center [134, 159] width 208 height 57
copy span "Toma decisiones basadas en la lógica y el análisis objetivo. Valora la coherenc…"
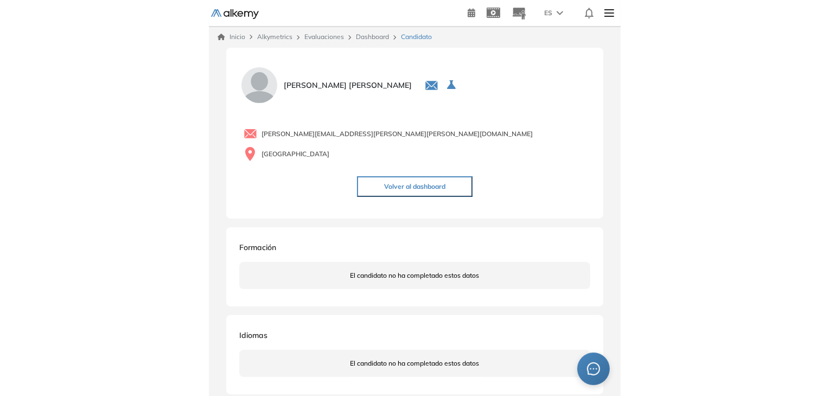
scroll to position [190, 0]
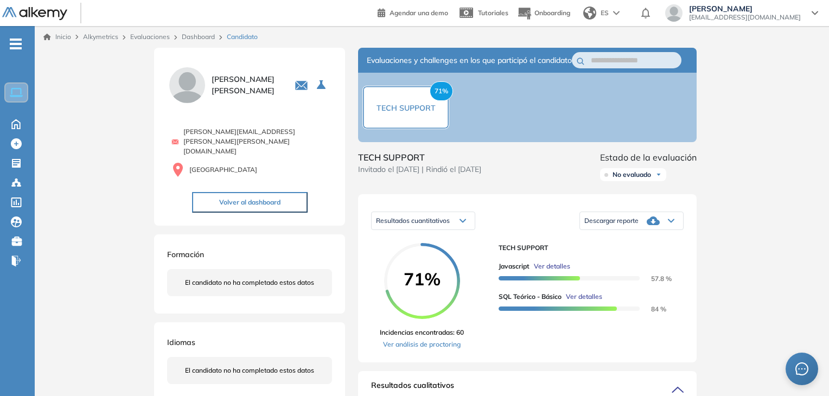
click at [261, 170] on div "[PERSON_NAME][EMAIL_ADDRESS][PERSON_NAME][PERSON_NAME][DOMAIN_NAME] Perú Volver…" at bounding box center [249, 163] width 165 height 99
click at [267, 192] on button "Volver al dashboard" at bounding box center [250, 202] width 116 height 21
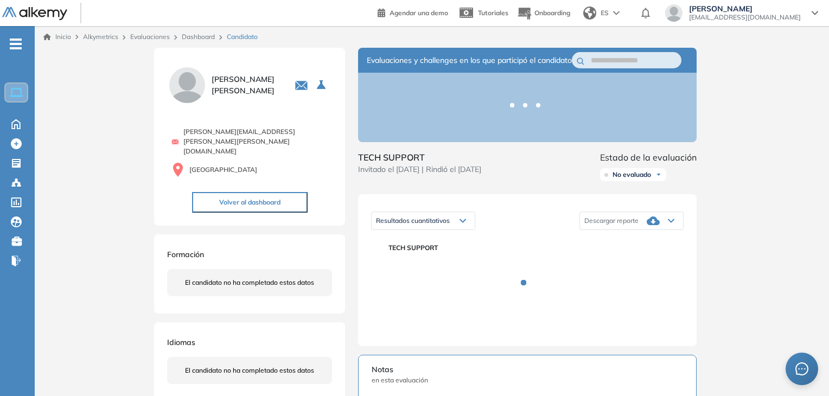
click at [263, 192] on button "Volver al dashboard" at bounding box center [250, 202] width 116 height 21
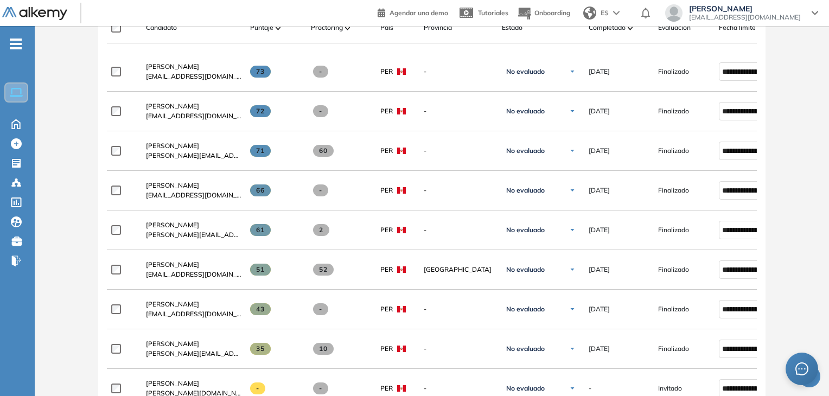
scroll to position [356, 0]
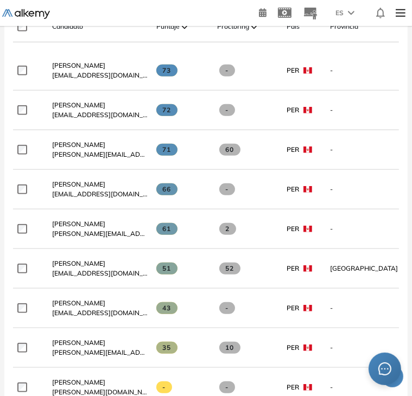
click at [411, 157] on div "Evaluación : TECH SUPPORT Abierta Ver evaluación Cerrar evaluación Dashboard Es…" at bounding box center [206, 175] width 412 height 968
click at [410, 169] on div "Evaluación : TECH SUPPORT Abierta Ver evaluación Cerrar evaluación Dashboard Es…" at bounding box center [206, 175] width 412 height 968
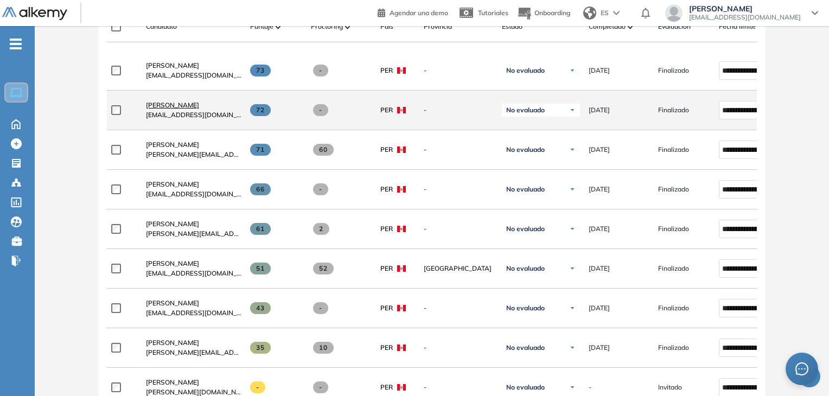
click at [199, 106] on span "[PERSON_NAME]" at bounding box center [172, 105] width 53 height 8
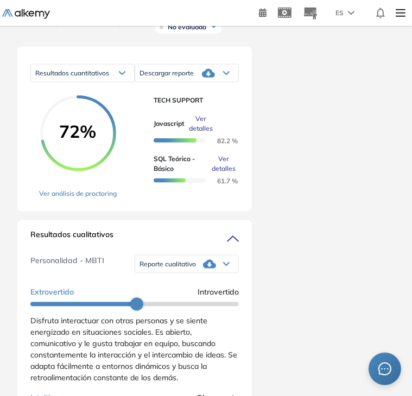
scroll to position [598, 0]
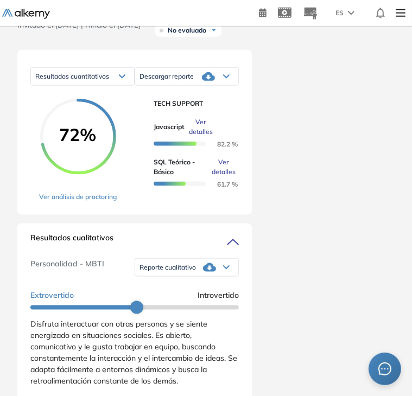
click at [411, 179] on div "Duración : 00:00:00 Cantidad de preguntas: Correcta Parcialmente correcta Incor…" at bounding box center [206, 172] width 412 height 1446
drag, startPoint x: 411, startPoint y: 179, endPoint x: 411, endPoint y: 230, distance: 51.0
click at [411, 230] on div "Duración : 00:00:00 Cantidad de preguntas: Correcta Parcialmente correcta Incor…" at bounding box center [206, 172] width 412 height 1446
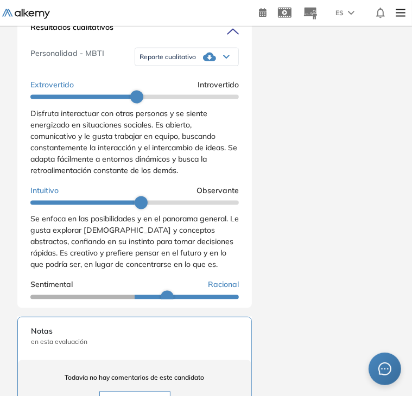
scroll to position [817, 0]
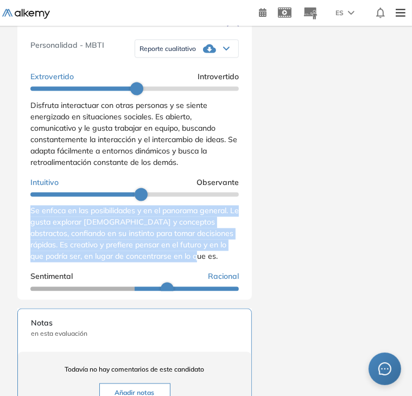
drag, startPoint x: 30, startPoint y: 229, endPoint x: 210, endPoint y: 278, distance: 186.6
click at [210, 263] on div "Se enfoca en las posibilidades y en el panorama general. Le gusta explorar [DEM…" at bounding box center [134, 234] width 208 height 57
copy span "Se enfoca en las posibilidades y en el panorama general. Le gusta explorar [DEM…"
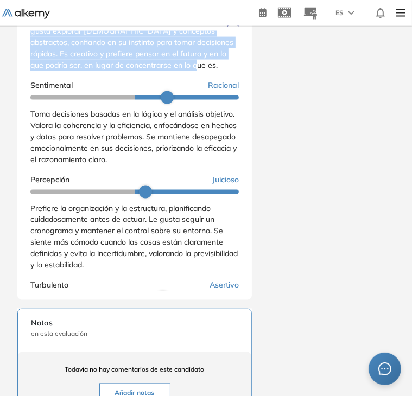
scroll to position [188, 0]
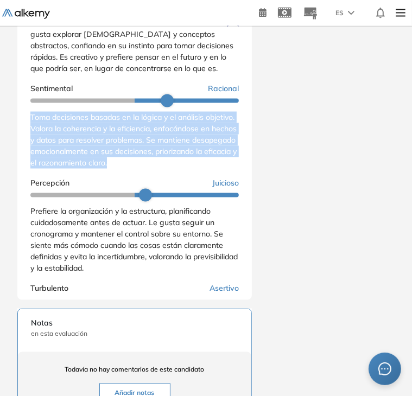
drag, startPoint x: 30, startPoint y: 134, endPoint x: 208, endPoint y: 183, distance: 185.0
click at [208, 183] on div "Resultados cualitativos Personalidad - MBTI Reporte cualitativo Reporte con Afi…" at bounding box center [134, 152] width 234 height 295
copy span "Toma decisiones basadas en la lógica y el análisis objetivo. Valora la coherenc…"
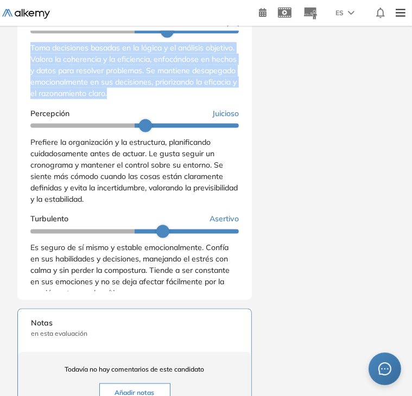
scroll to position [270, 0]
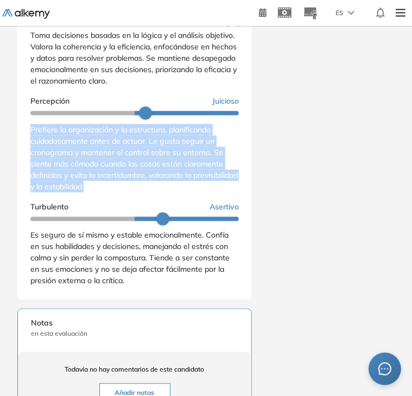
drag, startPoint x: 29, startPoint y: 149, endPoint x: 138, endPoint y: 205, distance: 123.0
click at [138, 205] on div "Resultados cualitativos Personalidad - MBTI Reporte cualitativo Reporte con Afi…" at bounding box center [134, 152] width 234 height 295
copy span "Prefiere la organización y la estructura, planificando cuidadosamente antes de …"
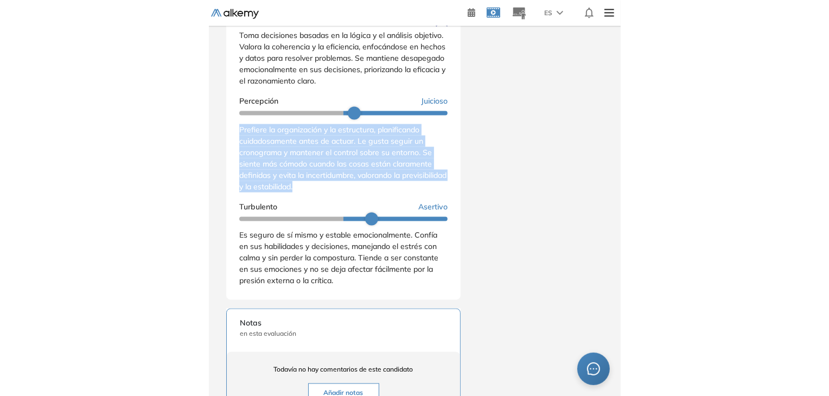
scroll to position [190, 0]
